Goal: Information Seeking & Learning: Understand process/instructions

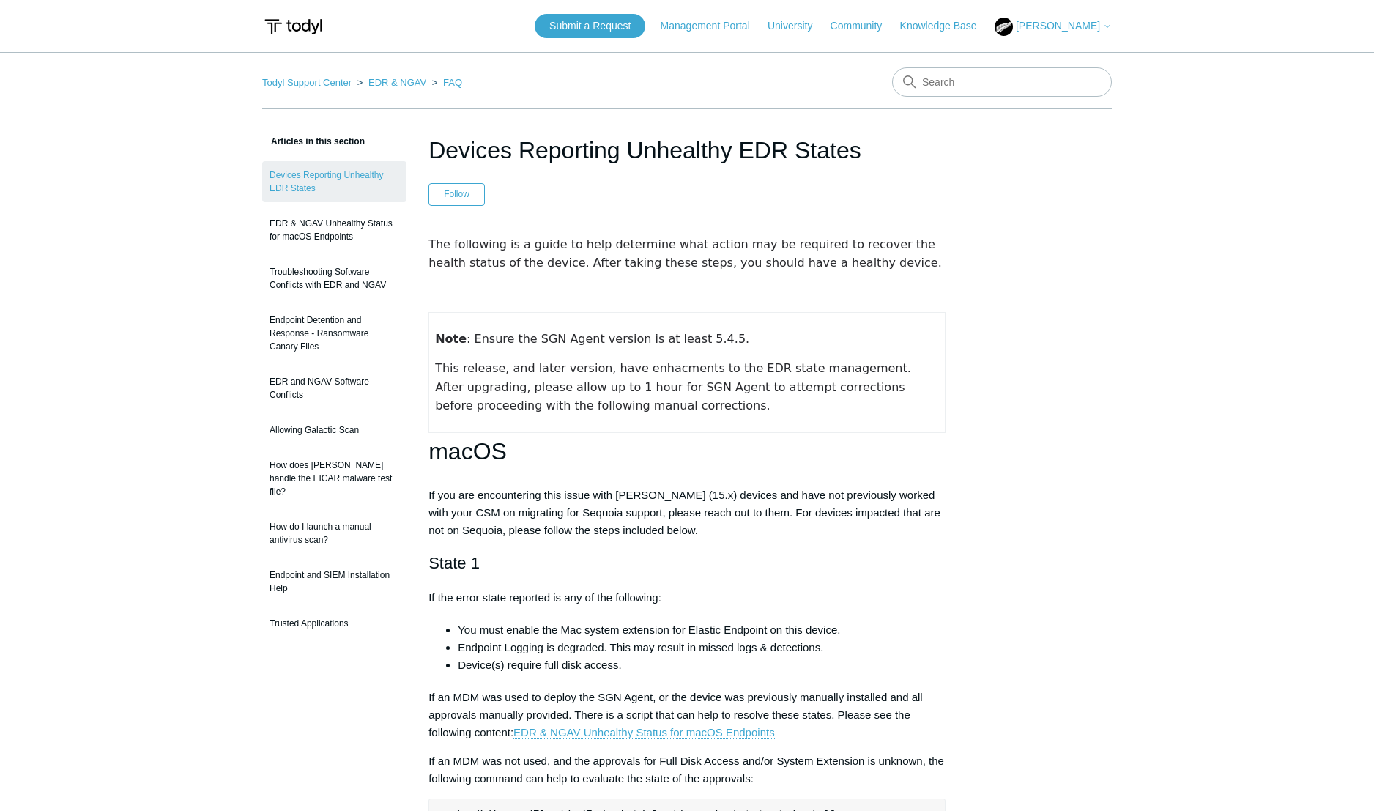
scroll to position [2144, 0]
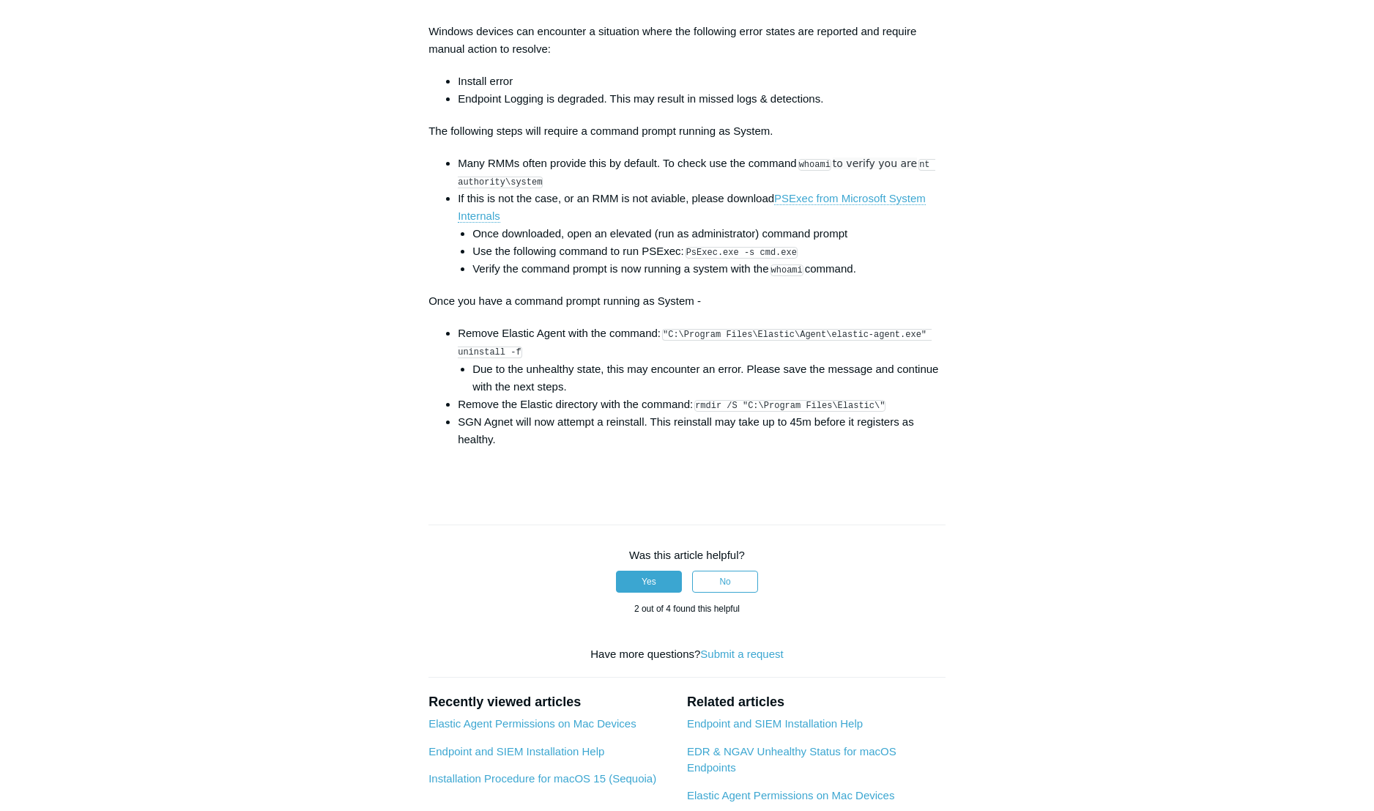
click at [877, 447] on li "SGN Agnet will now attempt a reinstall. This reinstall may take up to 45m befor…" at bounding box center [702, 430] width 488 height 35
drag, startPoint x: 596, startPoint y: 389, endPoint x: 669, endPoint y: 364, distance: 76.6
click at [669, 364] on li "Remove Elastic Agent with the command: "C:\Program Files\Elastic\Agent\elastic-…" at bounding box center [702, 359] width 488 height 70
click at [677, 358] on code ""C:\Program Files\Elastic\Agent\elastic-agent.exe" uninstall -f" at bounding box center [695, 343] width 474 height 29
drag, startPoint x: 681, startPoint y: 371, endPoint x: 670, endPoint y: 364, distance: 12.8
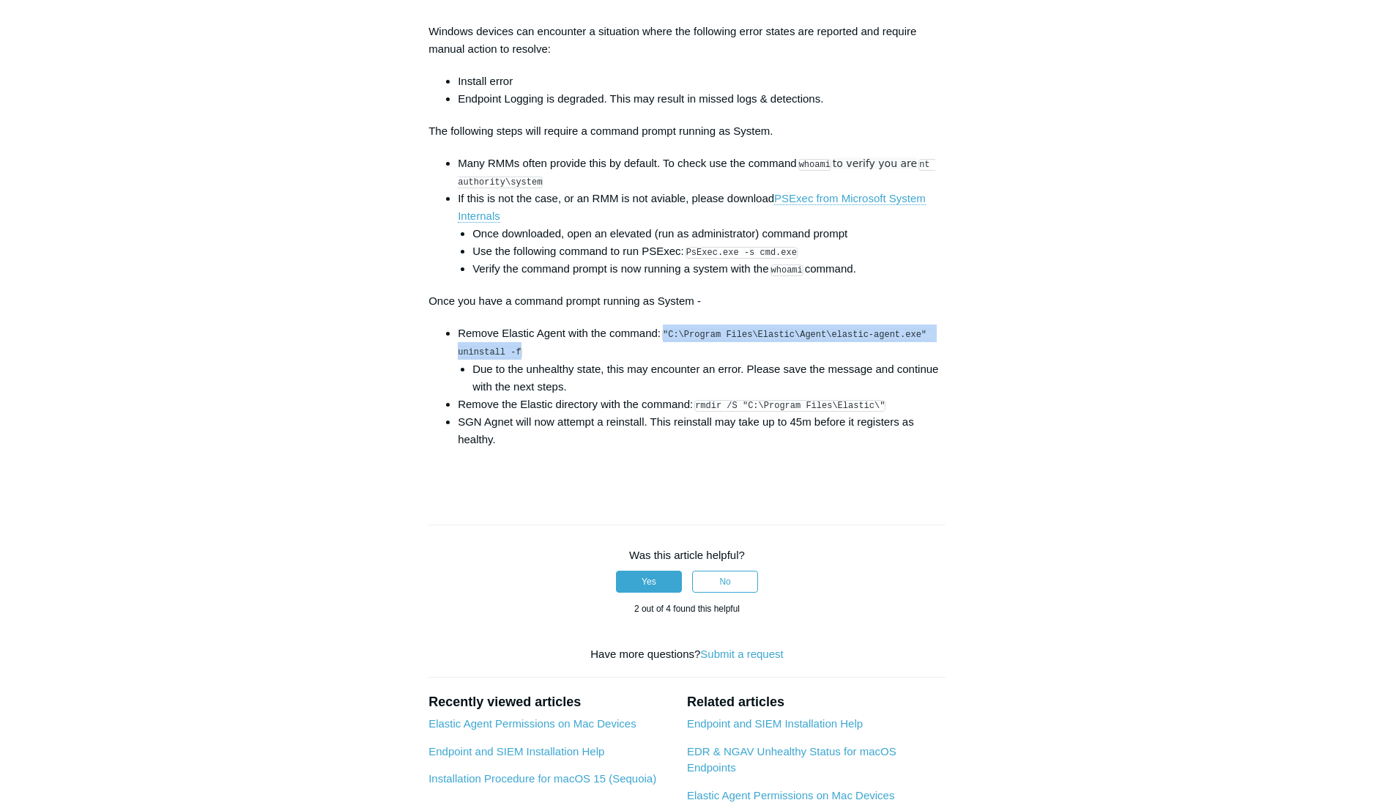
click at [669, 365] on li "Remove Elastic Agent with the command: "C:\Program Files\Elastic\Agent\elastic-…" at bounding box center [702, 359] width 488 height 70
copy code ""C:\Program Files\Elastic\Agent\elastic-agent.exe" uninstall -f"
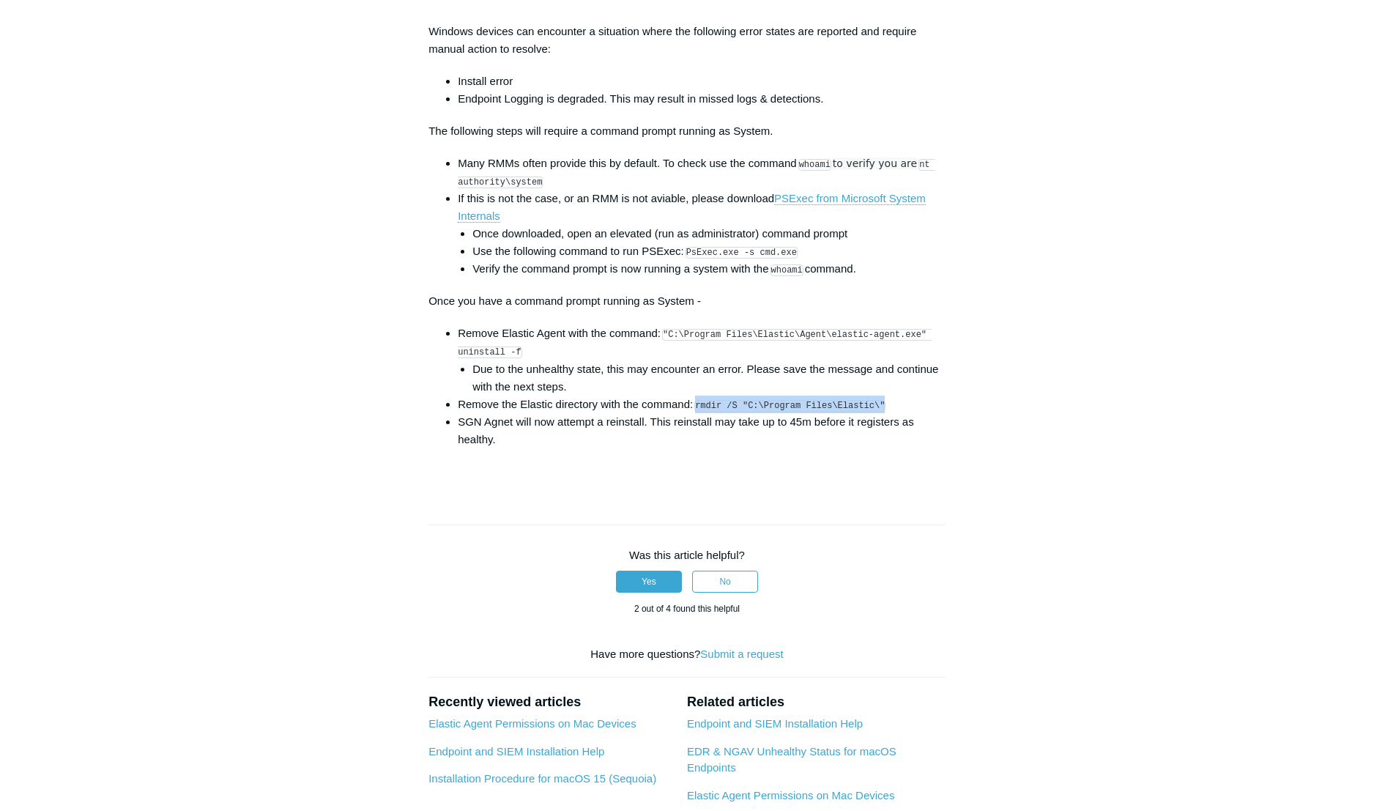
drag, startPoint x: 888, startPoint y: 433, endPoint x: 701, endPoint y: 429, distance: 186.8
click at [701, 413] on li "Remove the Elastic directory with the command: rmdir /S "C:\Program Files\Elast…" at bounding box center [702, 404] width 488 height 18
copy code "rmdir /S "C:\Program Files\Elastic\""
